Goal: Information Seeking & Learning: Learn about a topic

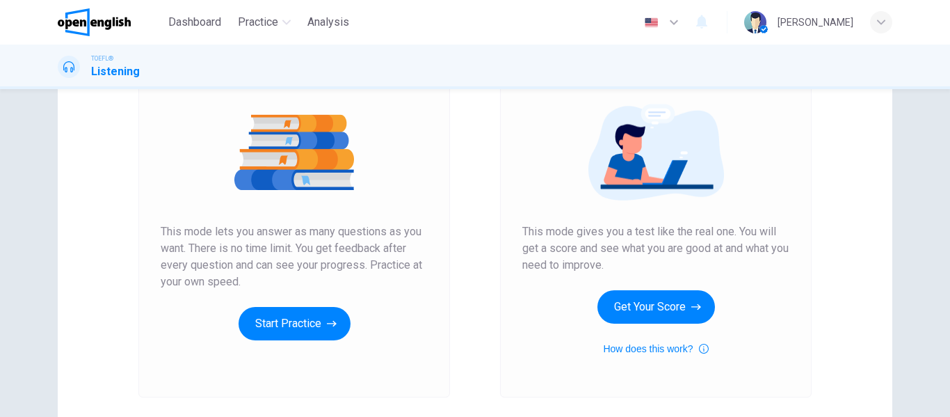
scroll to position [163, 0]
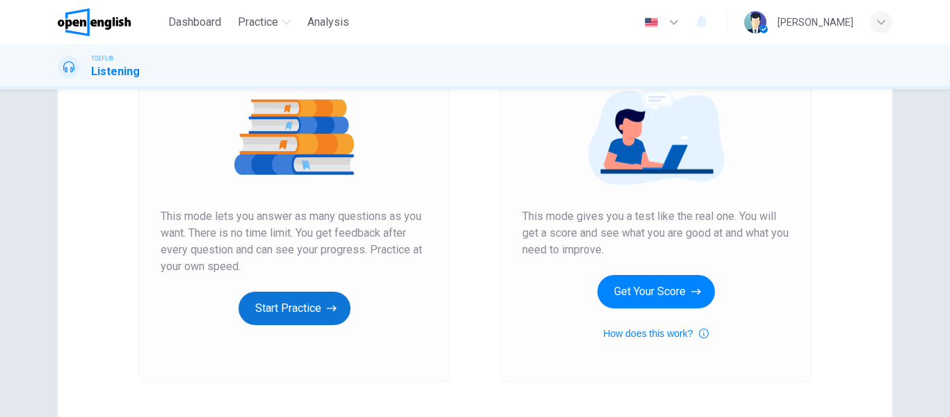
click at [311, 313] on button "Start Practice" at bounding box center [295, 307] width 112 height 33
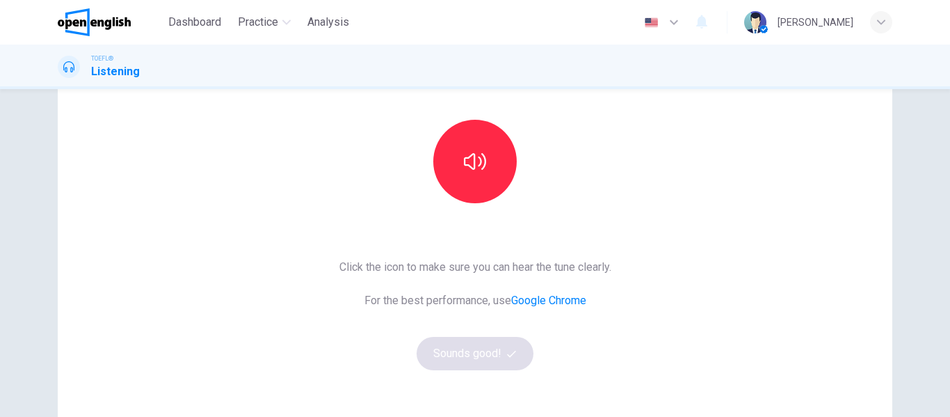
scroll to position [126, 0]
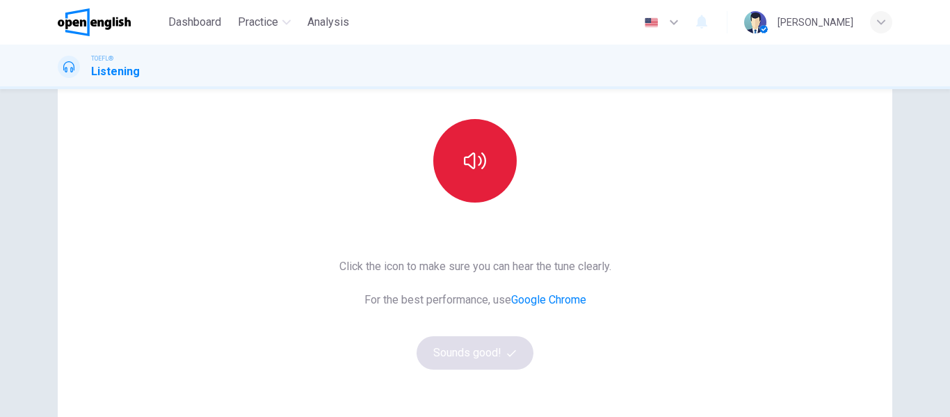
click at [479, 170] on icon "button" at bounding box center [475, 161] width 22 height 22
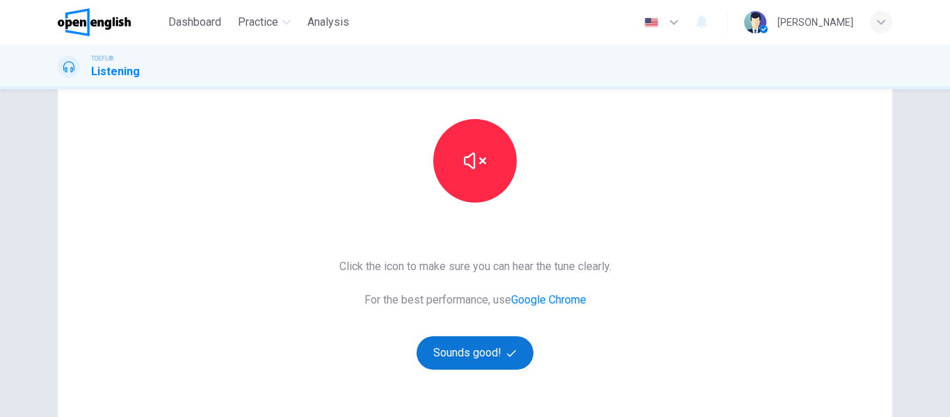
click at [472, 355] on button "Sounds good!" at bounding box center [475, 352] width 117 height 33
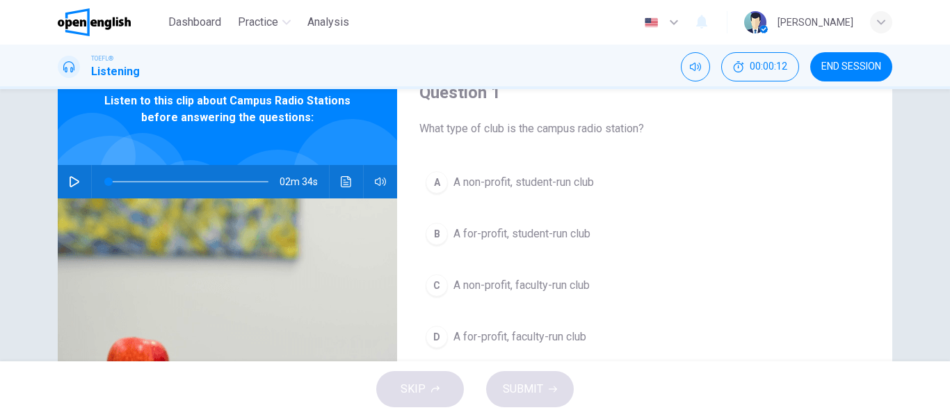
scroll to position [65, 0]
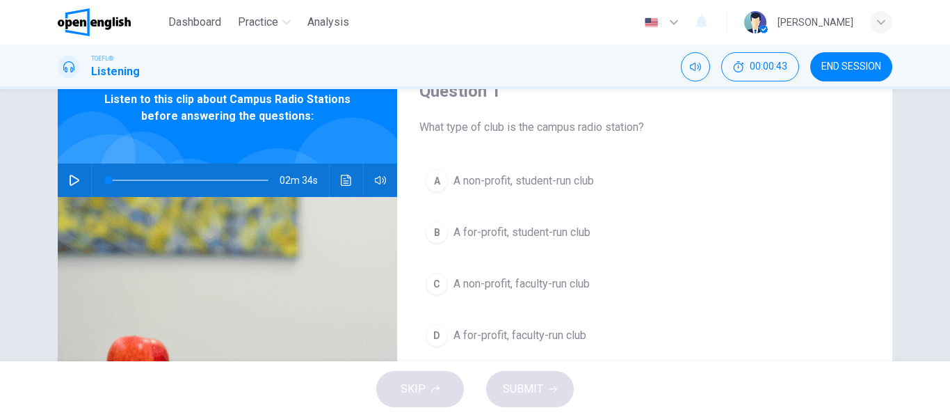
click at [70, 175] on icon "button" at bounding box center [75, 180] width 10 height 11
click at [69, 175] on icon "button" at bounding box center [74, 180] width 11 height 11
click at [70, 175] on icon "button" at bounding box center [75, 180] width 10 height 11
click at [69, 175] on icon "button" at bounding box center [74, 180] width 11 height 11
click at [128, 178] on span at bounding box center [131, 180] width 8 height 8
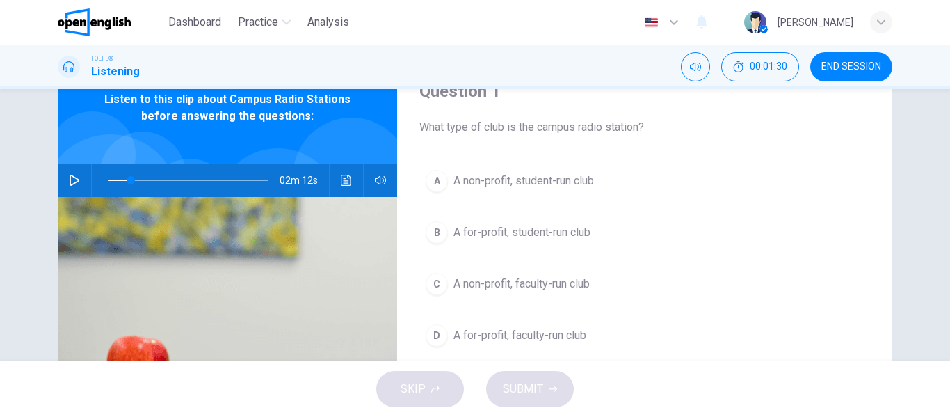
click at [74, 178] on icon "button" at bounding box center [74, 180] width 11 height 11
click at [493, 180] on span "A non-profit, student-run club" at bounding box center [524, 181] width 141 height 17
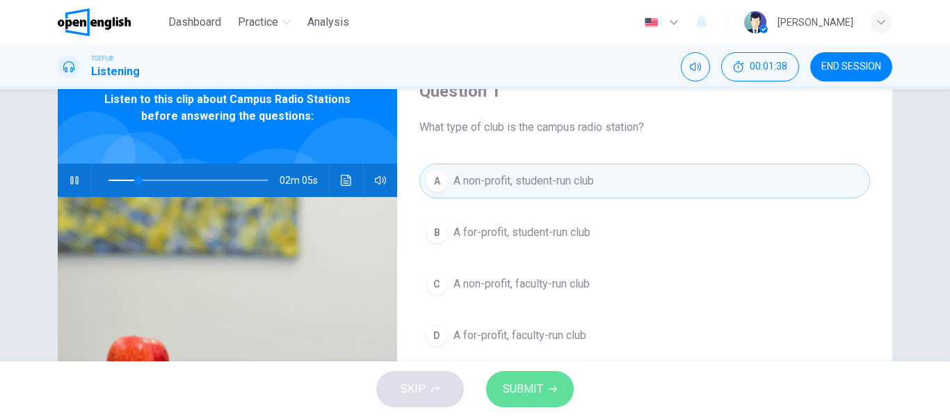
click at [510, 380] on span "SUBMIT" at bounding box center [523, 388] width 40 height 19
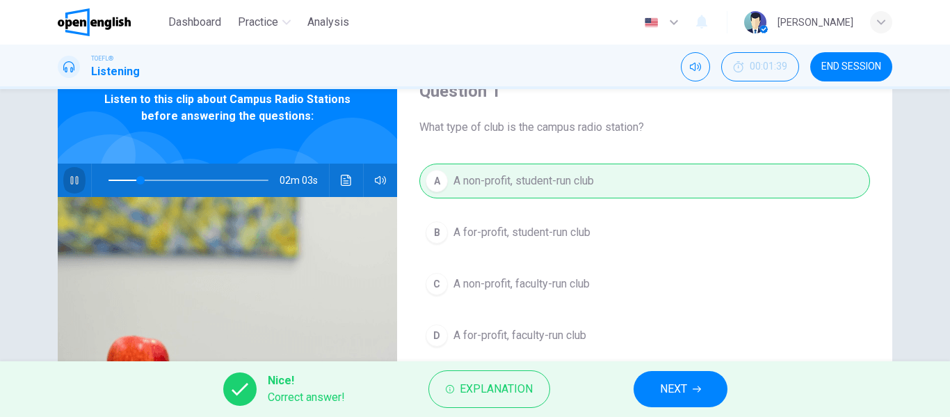
click at [69, 183] on icon "button" at bounding box center [74, 180] width 11 height 11
click at [518, 390] on span "Explanation" at bounding box center [496, 388] width 73 height 19
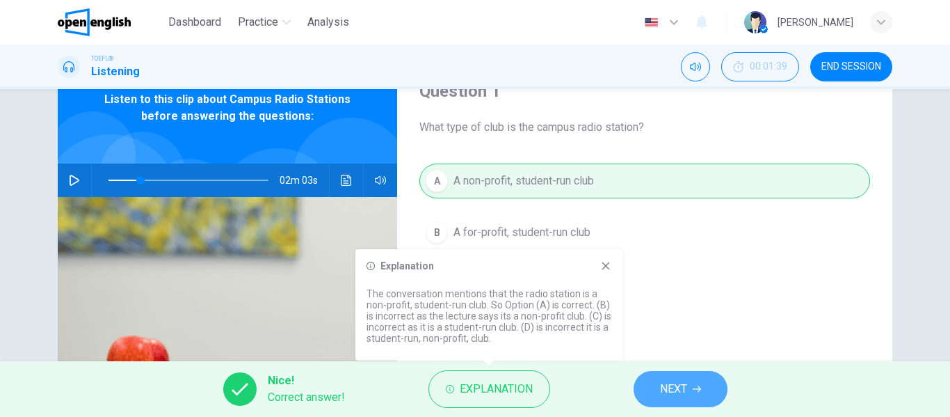
click at [666, 376] on button "NEXT" at bounding box center [681, 389] width 94 height 36
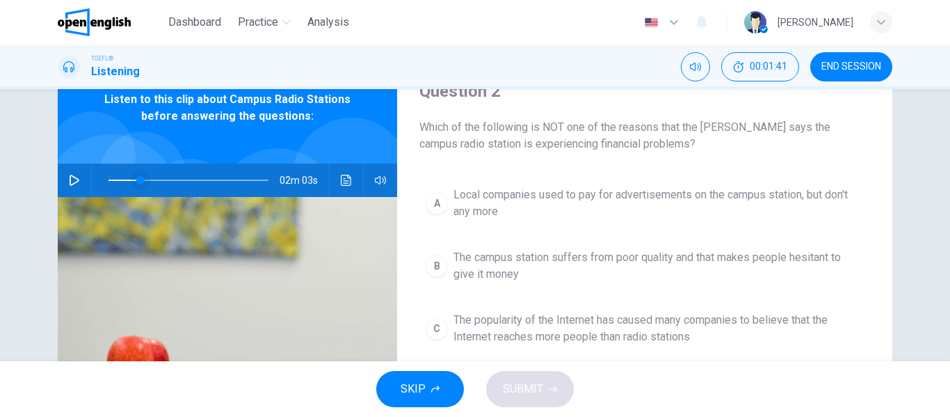
click at [136, 179] on span at bounding box center [140, 180] width 8 height 8
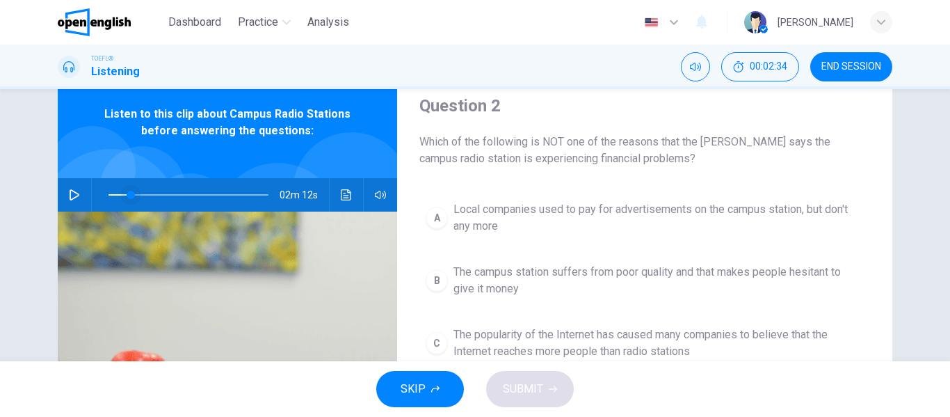
scroll to position [40, 0]
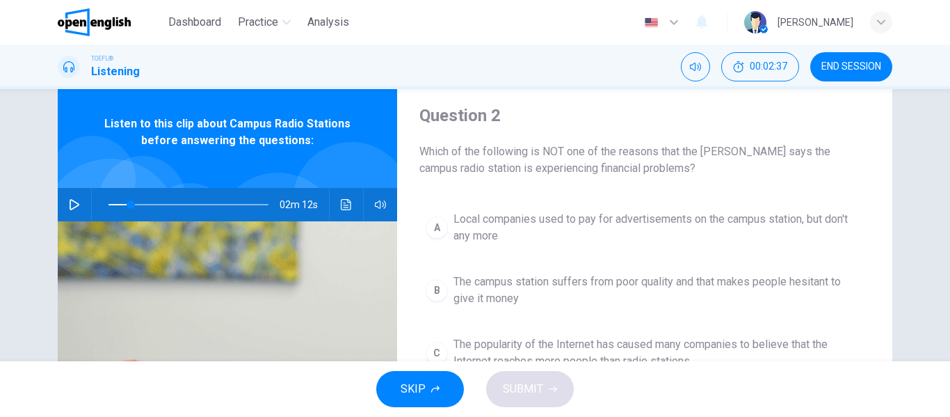
click at [70, 209] on icon "button" at bounding box center [74, 204] width 11 height 11
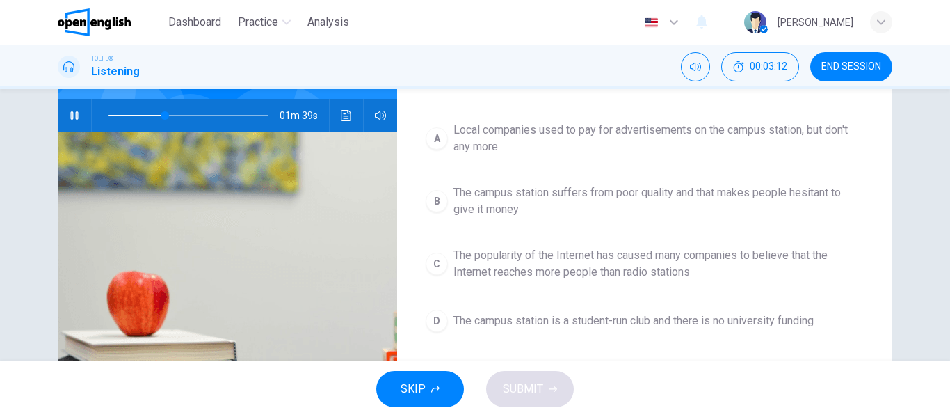
scroll to position [130, 0]
click at [72, 124] on button "button" at bounding box center [74, 114] width 22 height 33
click at [463, 310] on button "D The campus station is a student-run club and there is no university funding" at bounding box center [644, 320] width 451 height 35
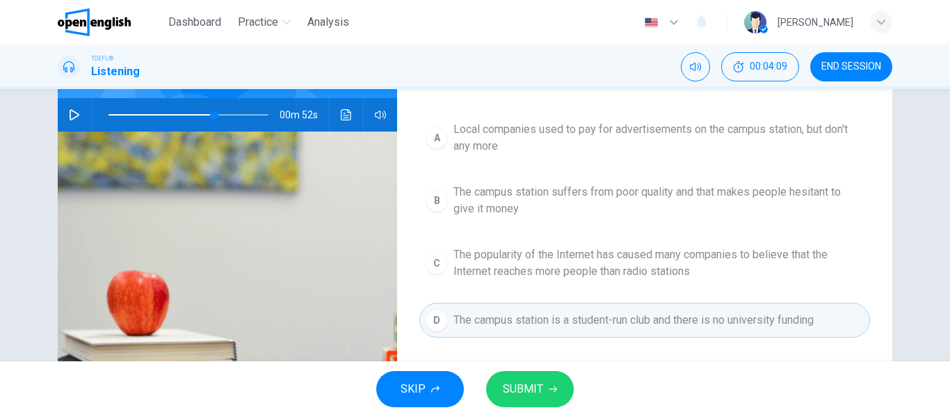
click at [534, 399] on button "SUBMIT" at bounding box center [530, 389] width 88 height 36
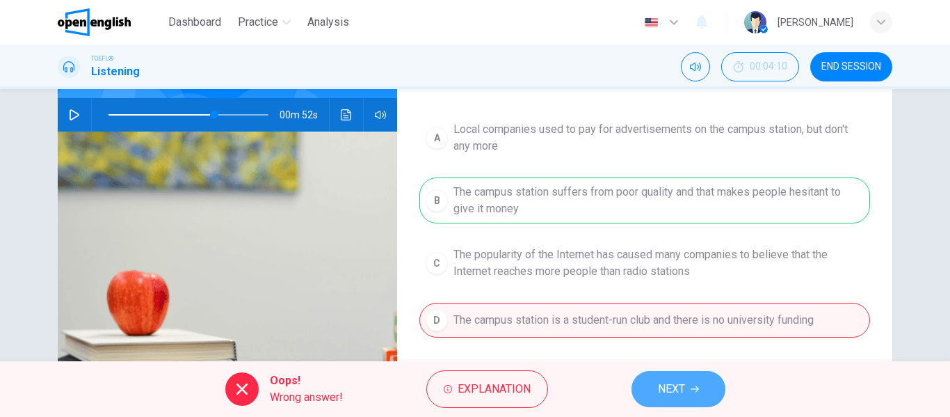
click at [671, 404] on button "NEXT" at bounding box center [679, 389] width 94 height 36
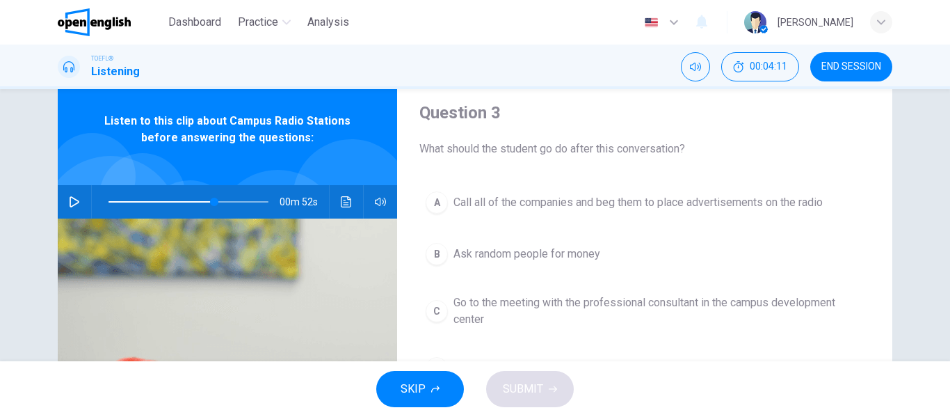
scroll to position [60, 0]
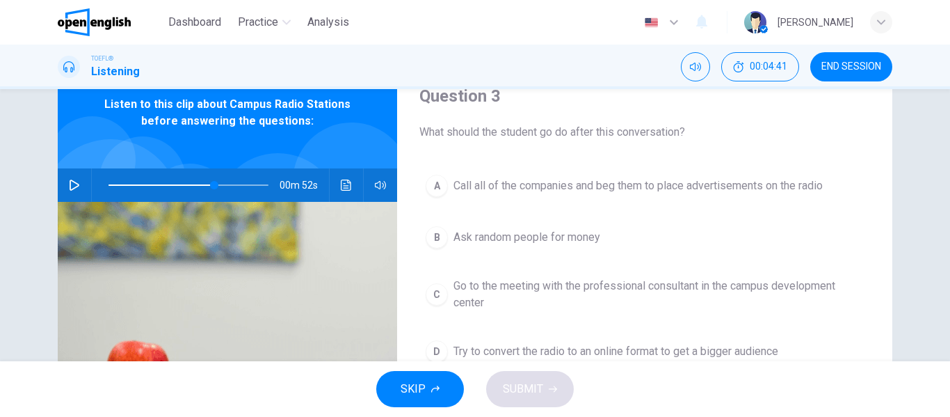
click at [187, 182] on span at bounding box center [189, 184] width 160 height 19
click at [69, 179] on button "button" at bounding box center [74, 184] width 22 height 33
click at [186, 184] on span at bounding box center [189, 184] width 160 height 19
click at [69, 184] on icon "button" at bounding box center [74, 184] width 11 height 11
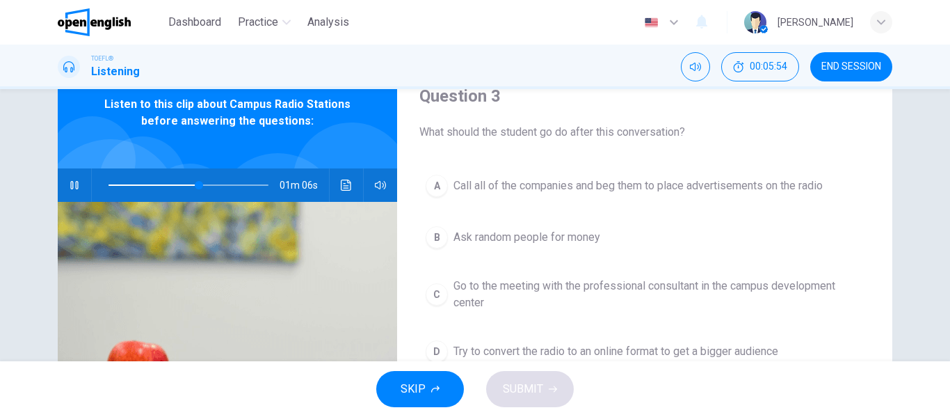
click at [69, 184] on icon "button" at bounding box center [74, 184] width 11 height 11
click at [69, 186] on icon "button" at bounding box center [74, 184] width 11 height 11
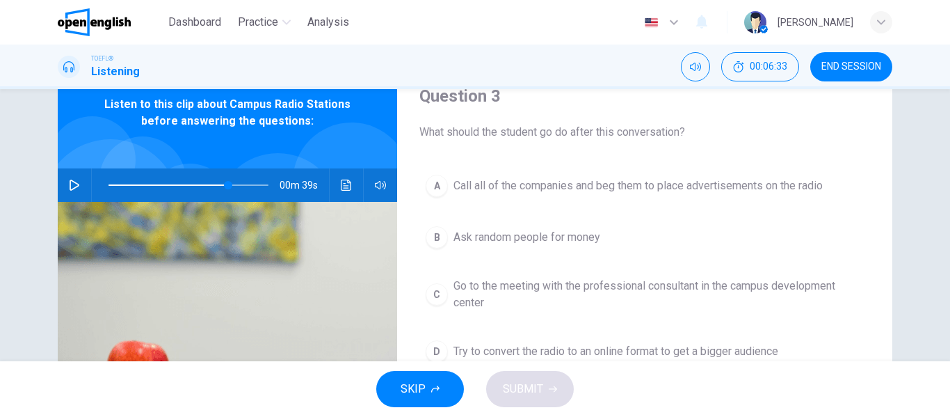
click at [477, 294] on span "Go to the meeting with the professional consultant in the campus development ce…" at bounding box center [659, 294] width 410 height 33
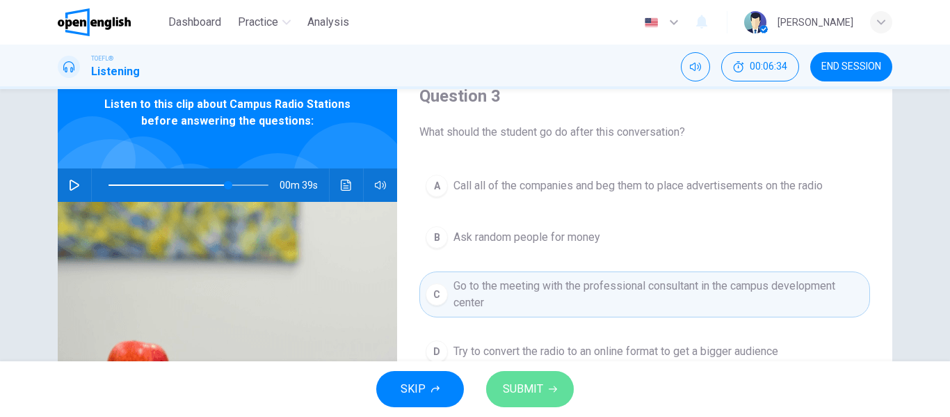
click at [518, 389] on span "SUBMIT" at bounding box center [523, 388] width 40 height 19
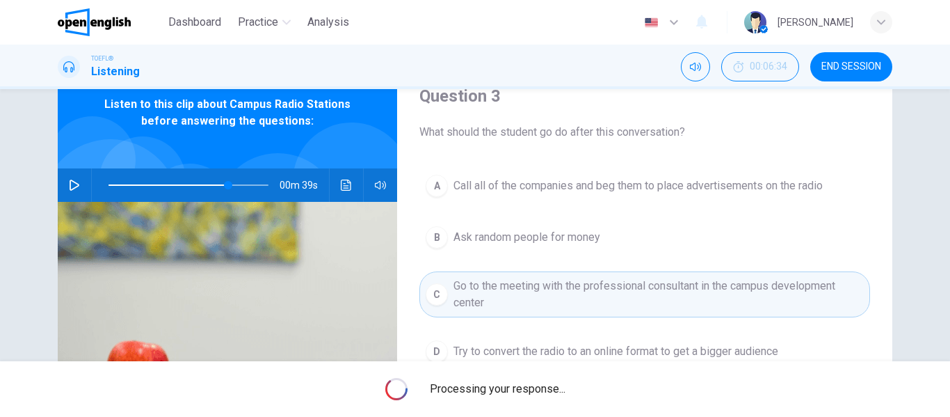
type input "**"
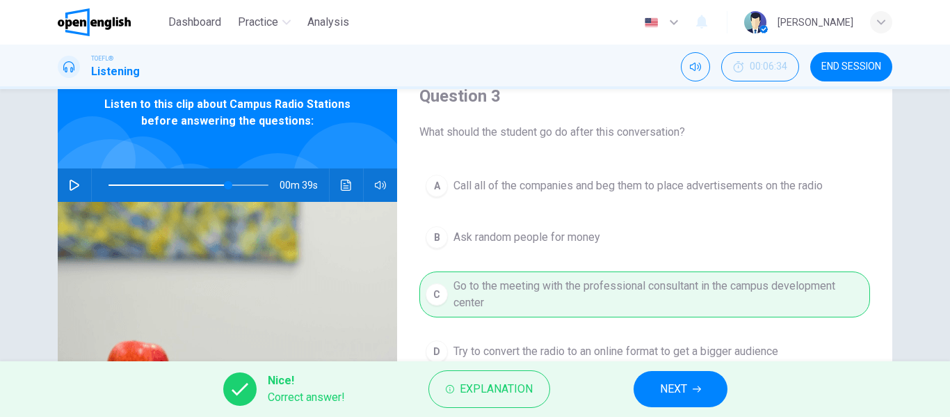
click at [672, 385] on span "NEXT" at bounding box center [673, 388] width 27 height 19
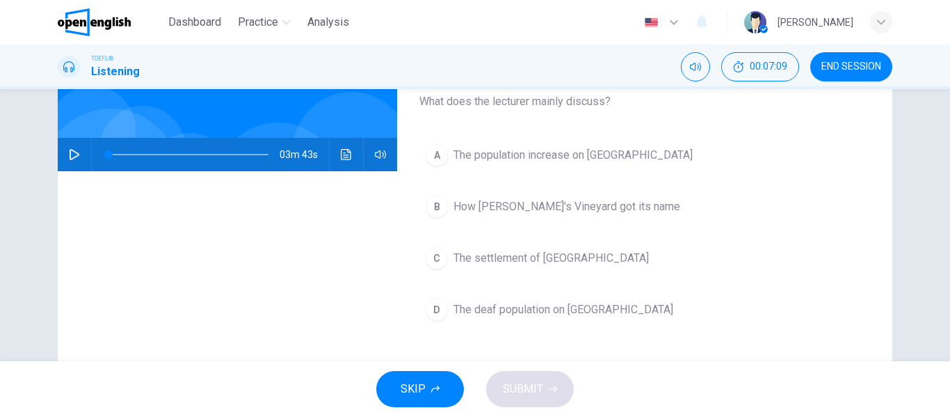
scroll to position [98, 0]
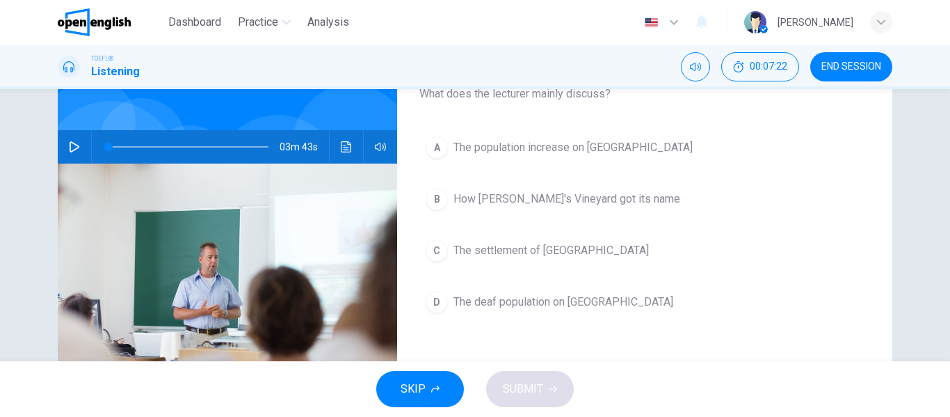
click at [65, 146] on button "button" at bounding box center [74, 146] width 22 height 33
click at [70, 143] on icon "button" at bounding box center [74, 146] width 11 height 11
click at [115, 147] on span at bounding box center [118, 147] width 8 height 8
click at [69, 147] on icon "button" at bounding box center [74, 146] width 11 height 11
click at [70, 147] on icon "button" at bounding box center [74, 147] width 8 height 8
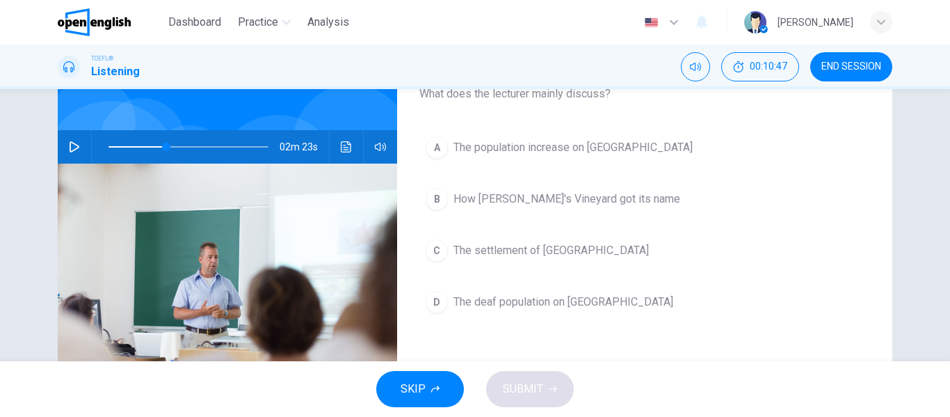
click at [454, 250] on span "The settlement of [GEOGRAPHIC_DATA]" at bounding box center [551, 250] width 195 height 17
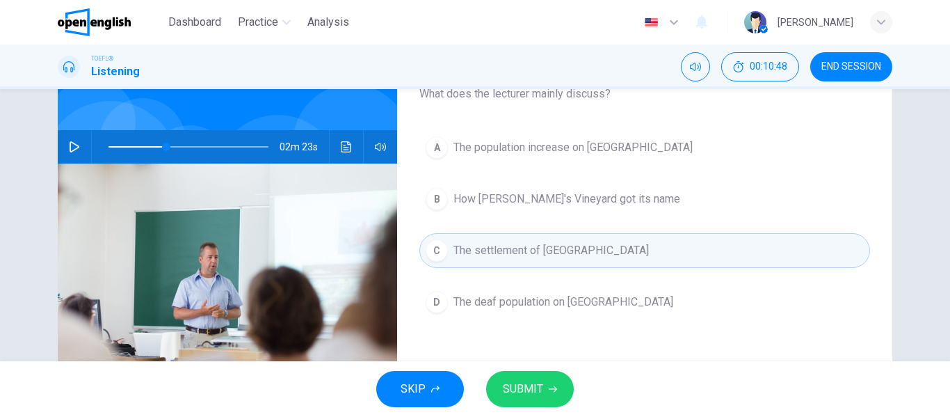
click at [519, 391] on span "SUBMIT" at bounding box center [523, 388] width 40 height 19
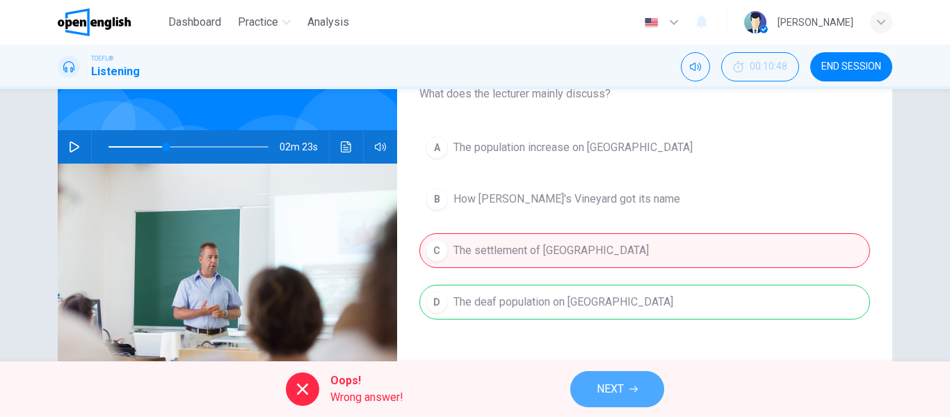
click at [604, 388] on span "NEXT" at bounding box center [610, 388] width 27 height 19
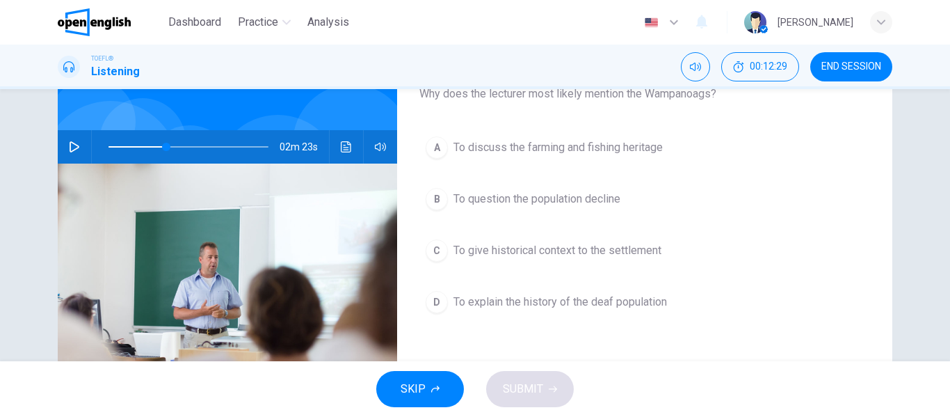
click at [59, 150] on div "02m 23s" at bounding box center [227, 146] width 339 height 33
click at [69, 147] on icon "button" at bounding box center [74, 146] width 11 height 11
click at [63, 146] on button "button" at bounding box center [74, 146] width 22 height 33
click at [145, 150] on span at bounding box center [149, 147] width 8 height 8
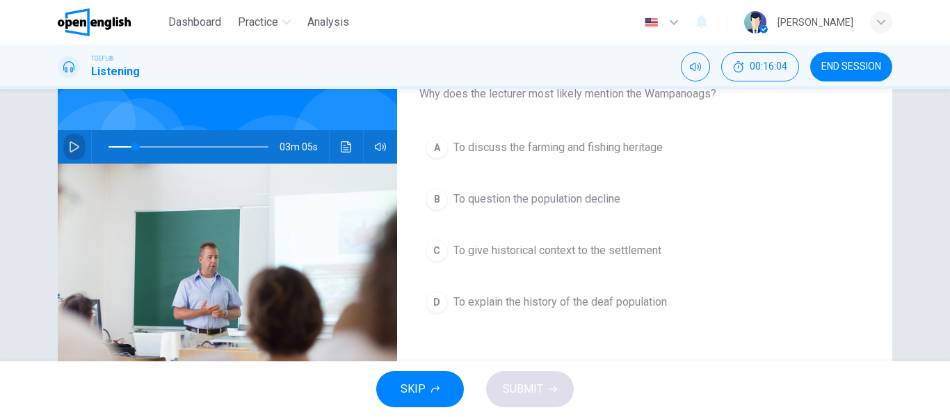
click at [70, 147] on icon "button" at bounding box center [74, 146] width 11 height 11
click at [70, 147] on icon "button" at bounding box center [74, 147] width 8 height 8
click at [70, 147] on icon "button" at bounding box center [74, 146] width 11 height 11
click at [70, 147] on icon "button" at bounding box center [74, 147] width 8 height 8
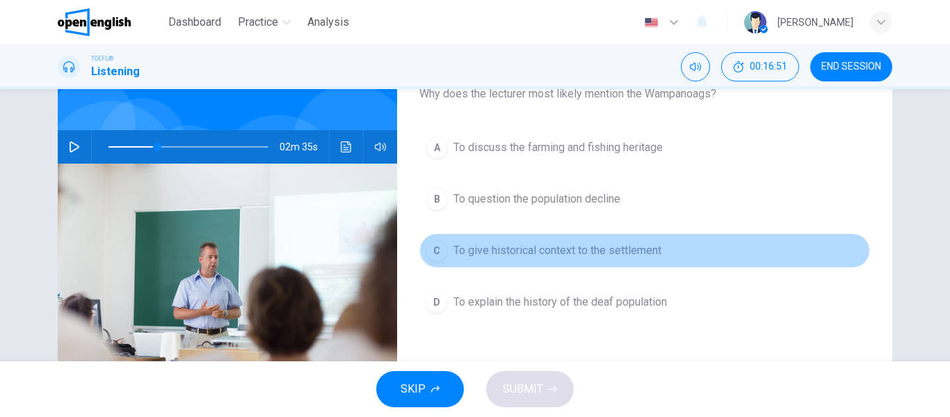
click at [474, 255] on span "To give historical context to the settlement" at bounding box center [558, 250] width 208 height 17
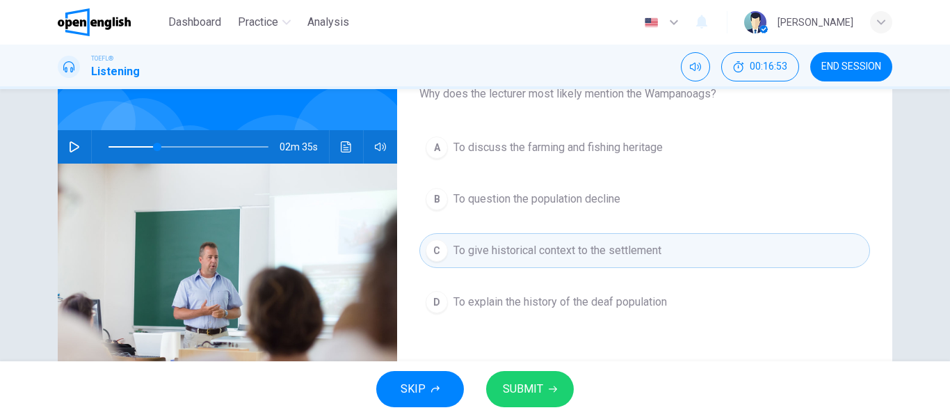
click at [522, 390] on span "SUBMIT" at bounding box center [523, 388] width 40 height 19
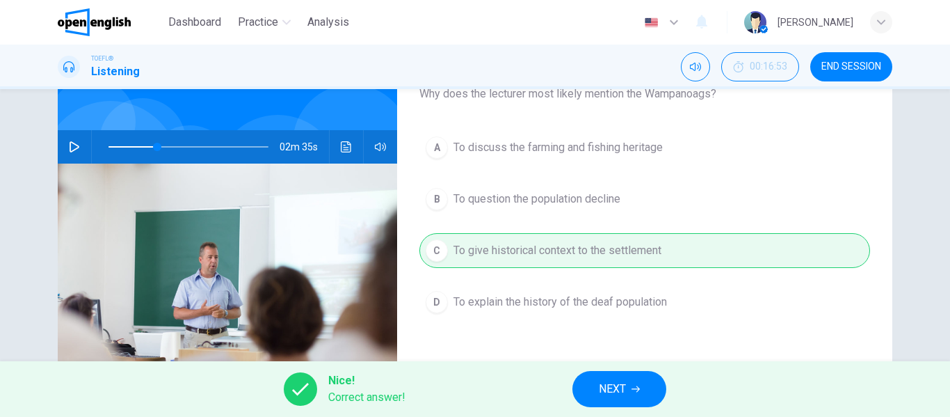
click at [625, 385] on span "NEXT" at bounding box center [612, 388] width 27 height 19
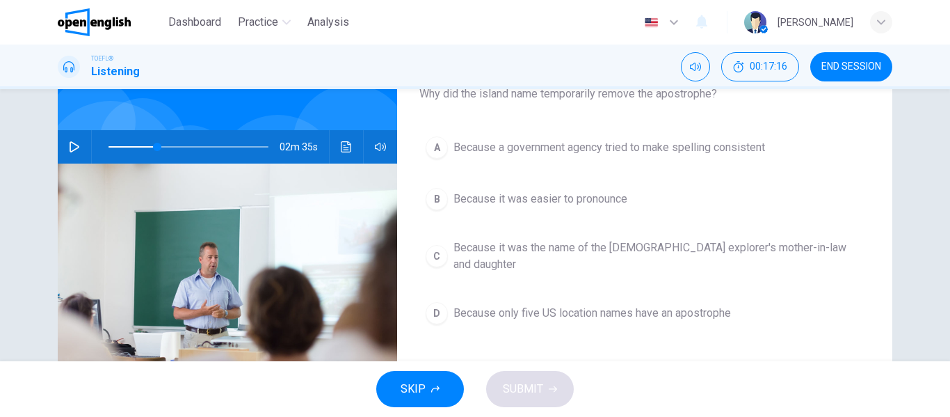
click at [625, 385] on div "SKIP SUBMIT" at bounding box center [475, 389] width 950 height 56
click at [69, 143] on icon "button" at bounding box center [74, 146] width 11 height 11
click at [470, 252] on span "Because it was the name of the [DEMOGRAPHIC_DATA] explorer's mother-in-law and …" at bounding box center [659, 255] width 410 height 33
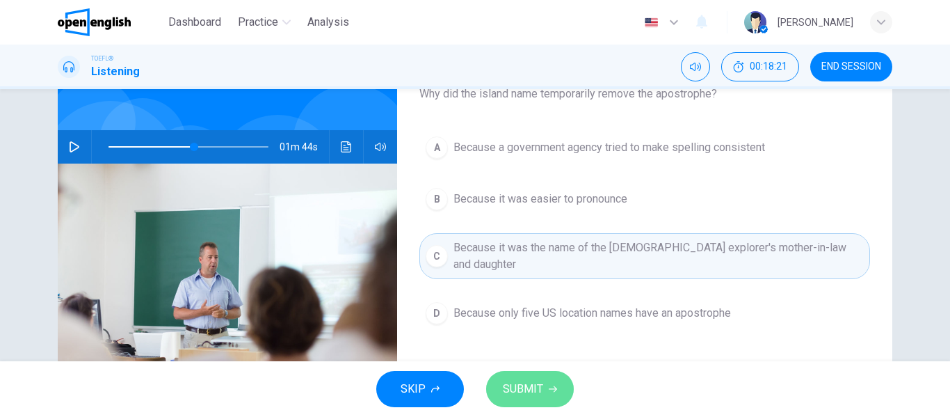
click at [513, 380] on span "SUBMIT" at bounding box center [523, 388] width 40 height 19
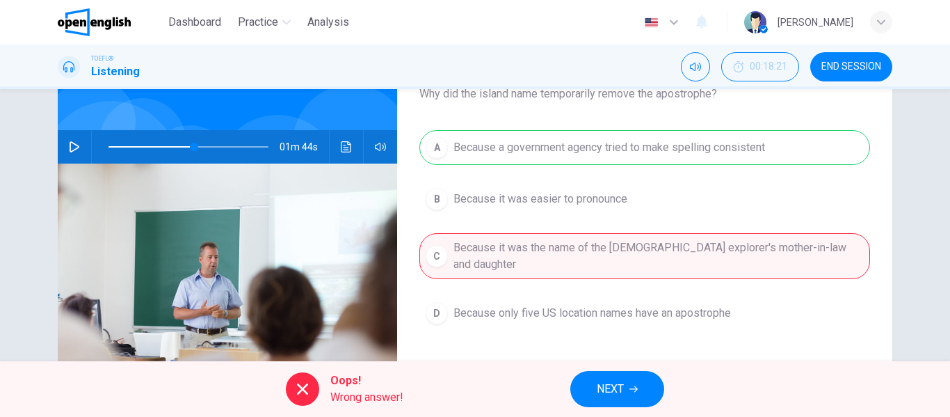
click at [603, 392] on span "NEXT" at bounding box center [610, 388] width 27 height 19
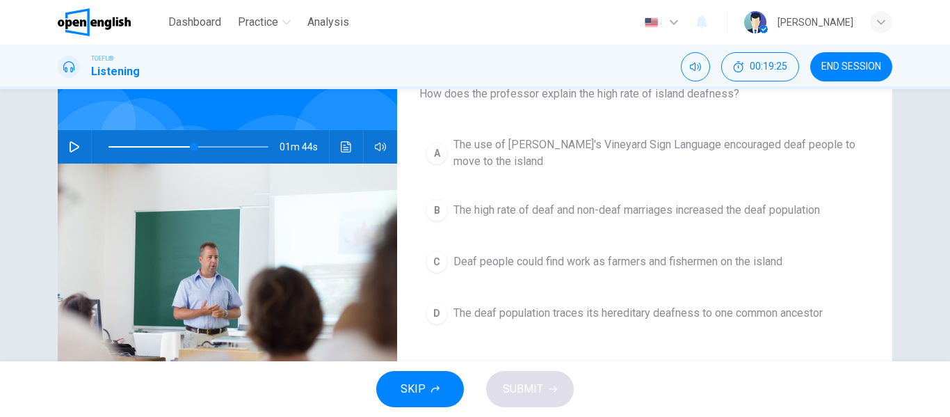
click at [618, 369] on div "SKIP SUBMIT" at bounding box center [475, 389] width 950 height 56
click at [72, 145] on icon "button" at bounding box center [75, 146] width 10 height 11
click at [72, 145] on icon "button" at bounding box center [74, 147] width 8 height 8
click at [72, 145] on icon "button" at bounding box center [75, 146] width 10 height 11
click at [69, 154] on button "button" at bounding box center [74, 146] width 22 height 33
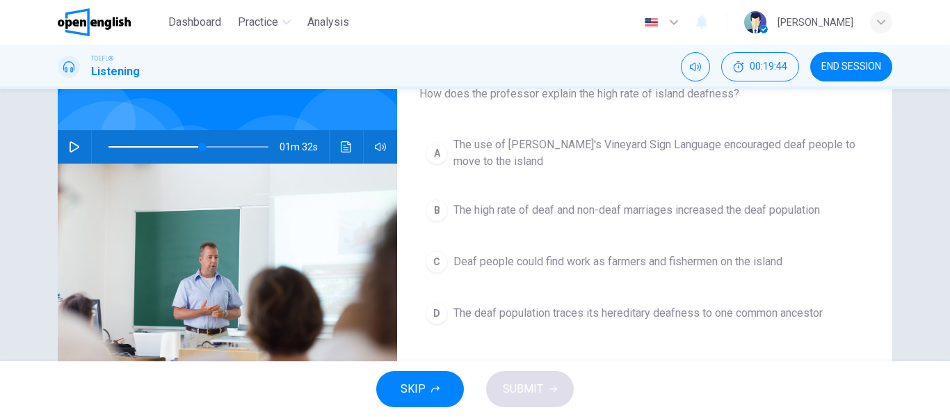
click at [567, 321] on span "The deaf population traces its hereditary deafness to one common ancestor" at bounding box center [638, 313] width 369 height 17
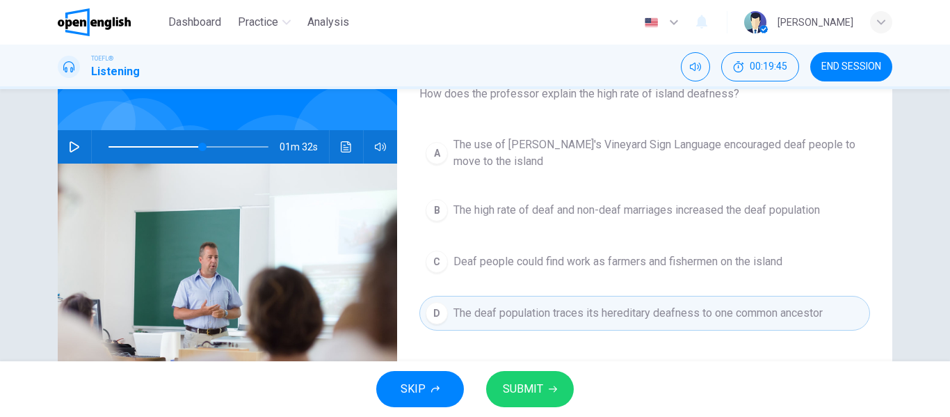
click at [515, 386] on span "SUBMIT" at bounding box center [523, 388] width 40 height 19
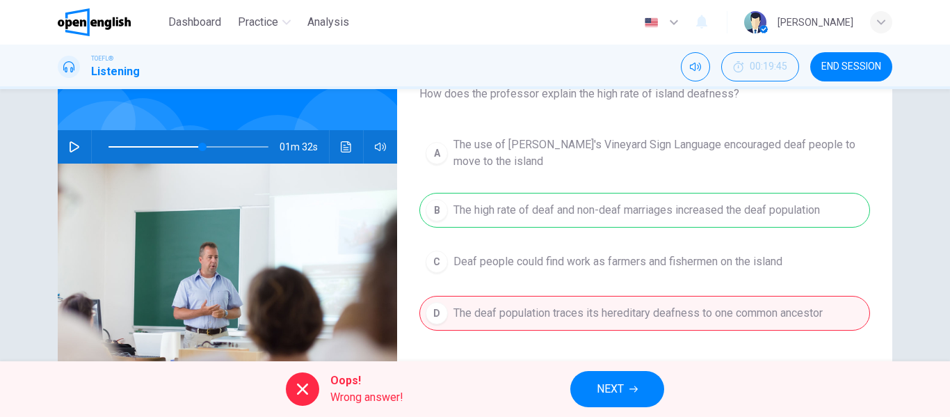
click at [595, 392] on button "NEXT" at bounding box center [617, 389] width 94 height 36
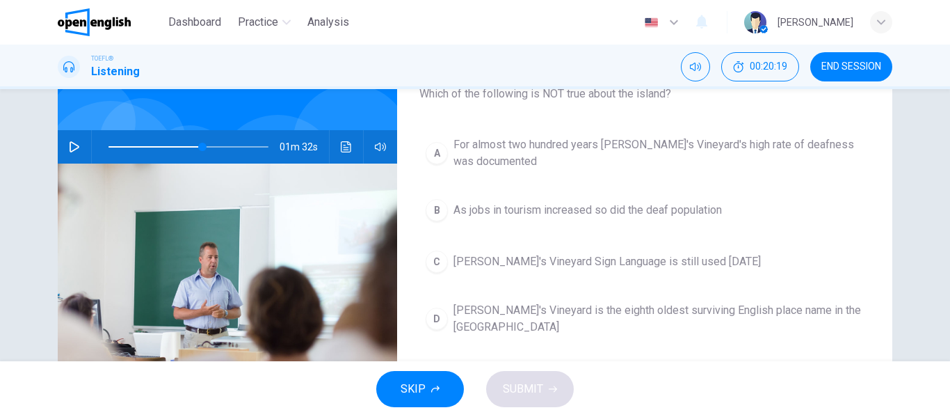
click at [63, 147] on button "button" at bounding box center [74, 146] width 22 height 33
click at [488, 214] on span "As jobs in tourism increased so did the deaf population" at bounding box center [588, 210] width 269 height 17
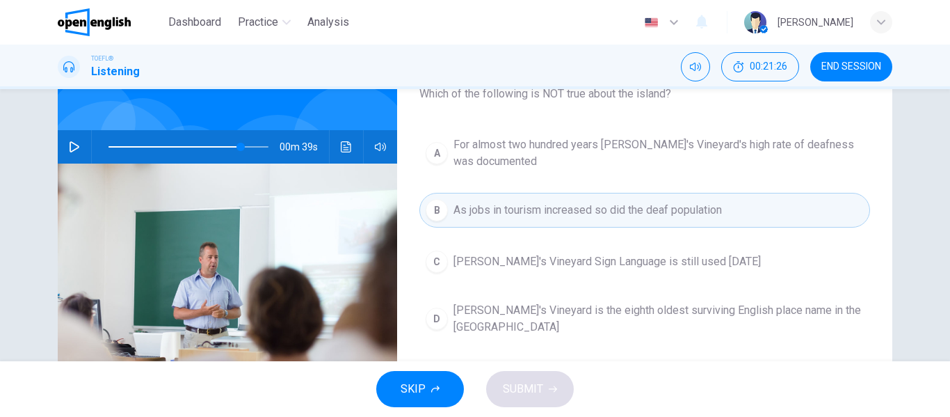
click at [514, 384] on div "SKIP SUBMIT" at bounding box center [475, 389] width 950 height 56
click at [484, 269] on span "[PERSON_NAME]'s Vineyard Sign Language is still used [DATE]" at bounding box center [607, 261] width 307 height 17
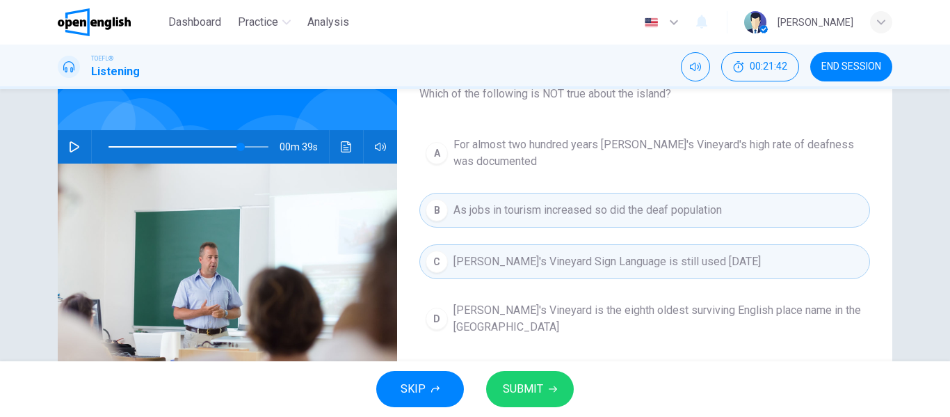
click at [500, 402] on button "SUBMIT" at bounding box center [530, 389] width 88 height 36
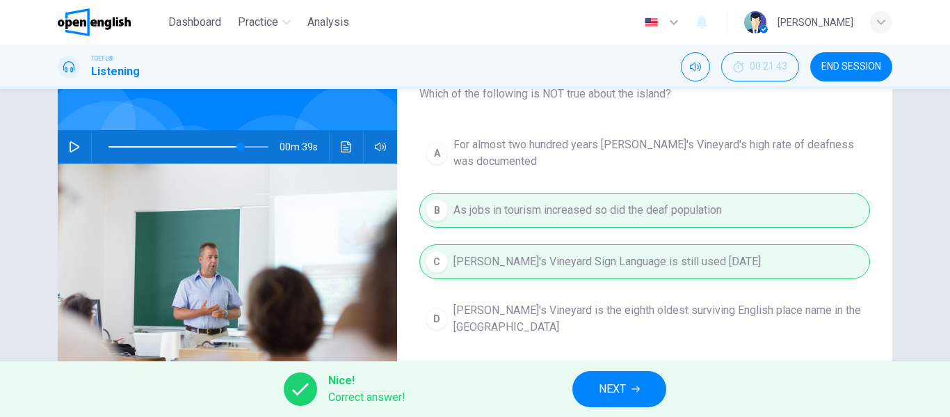
type input "**"
click at [626, 386] on span "NEXT" at bounding box center [612, 388] width 27 height 19
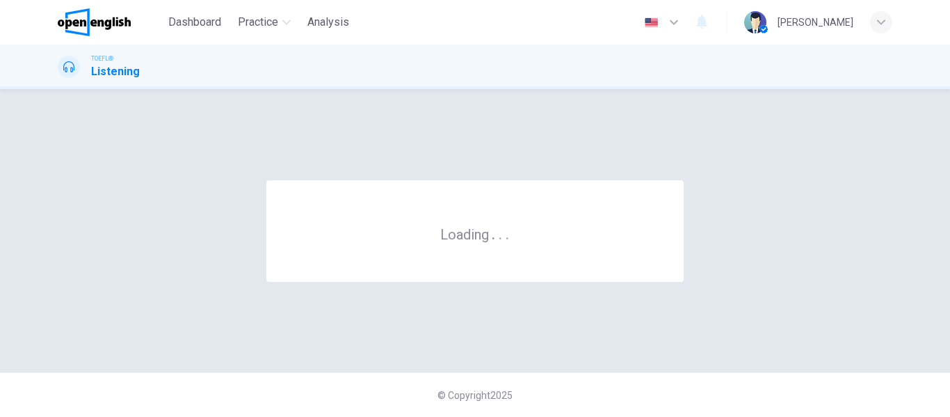
scroll to position [0, 0]
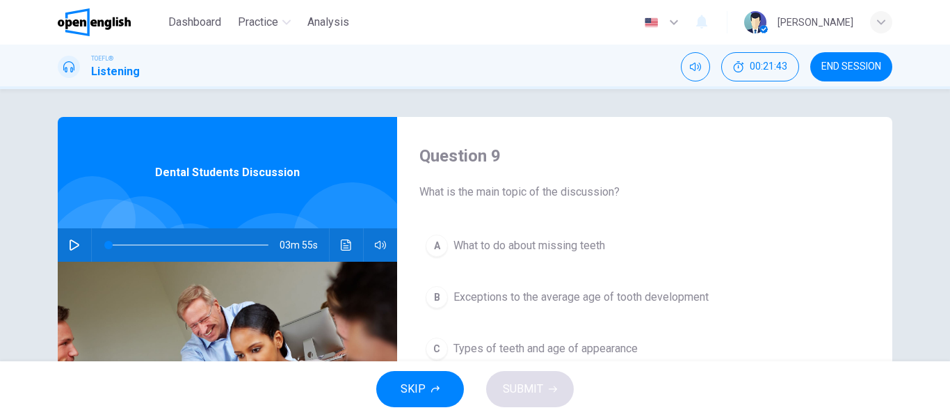
click at [769, 31] on icon at bounding box center [764, 29] width 9 height 8
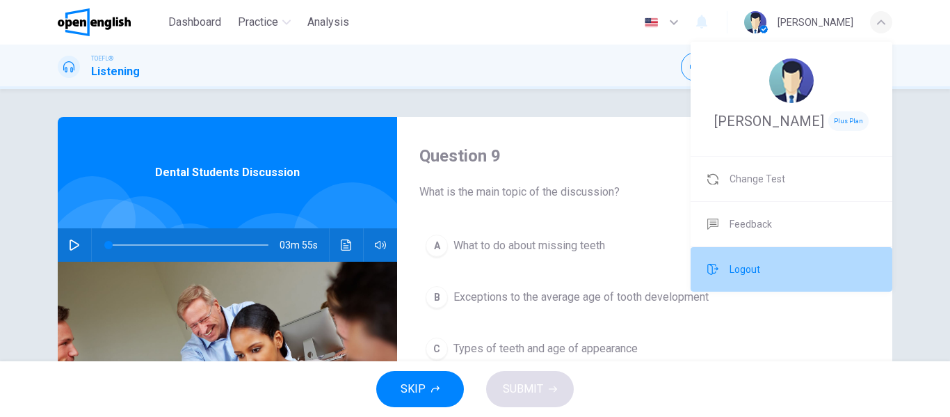
click at [745, 269] on span "Logout" at bounding box center [745, 269] width 31 height 17
